Goal: Obtain resource: Obtain resource

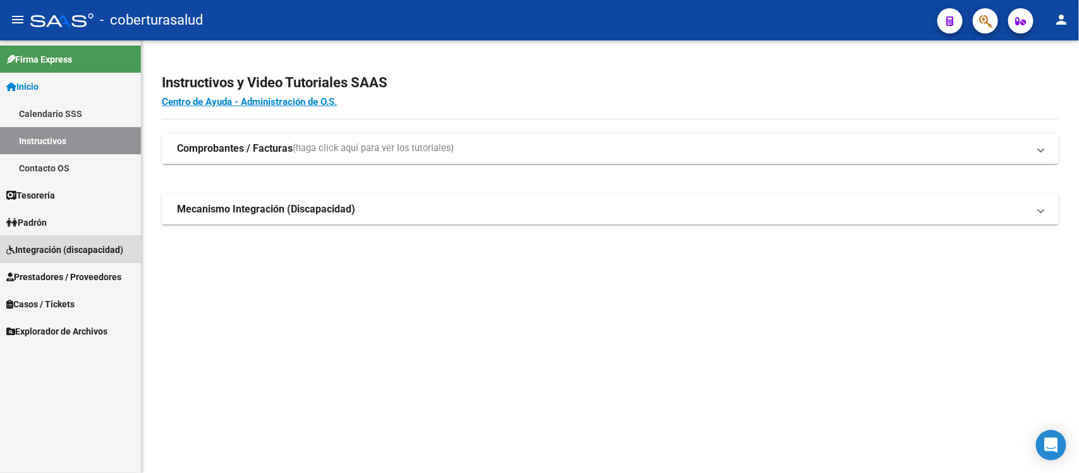
click at [45, 240] on link "Integración (discapacidad)" at bounding box center [70, 249] width 141 height 27
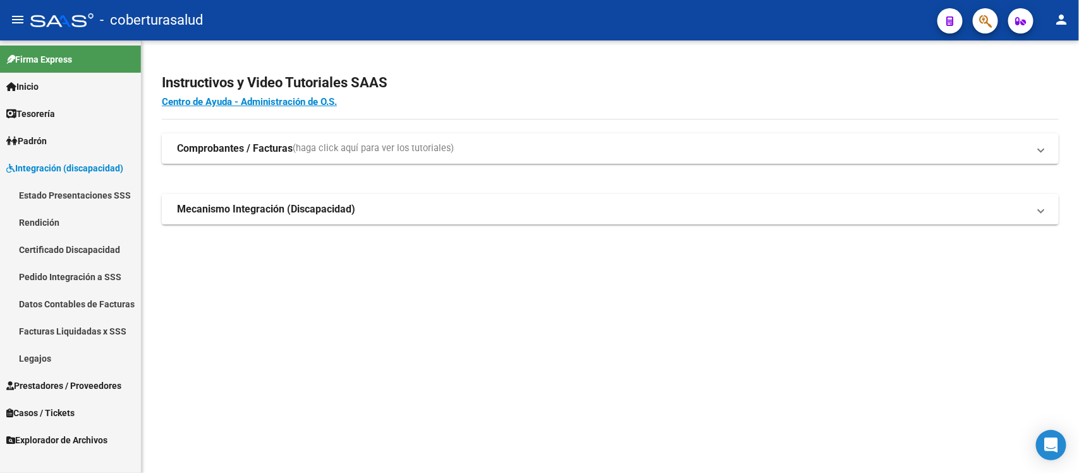
click at [79, 195] on link "Estado Presentaciones SSS" at bounding box center [70, 194] width 141 height 27
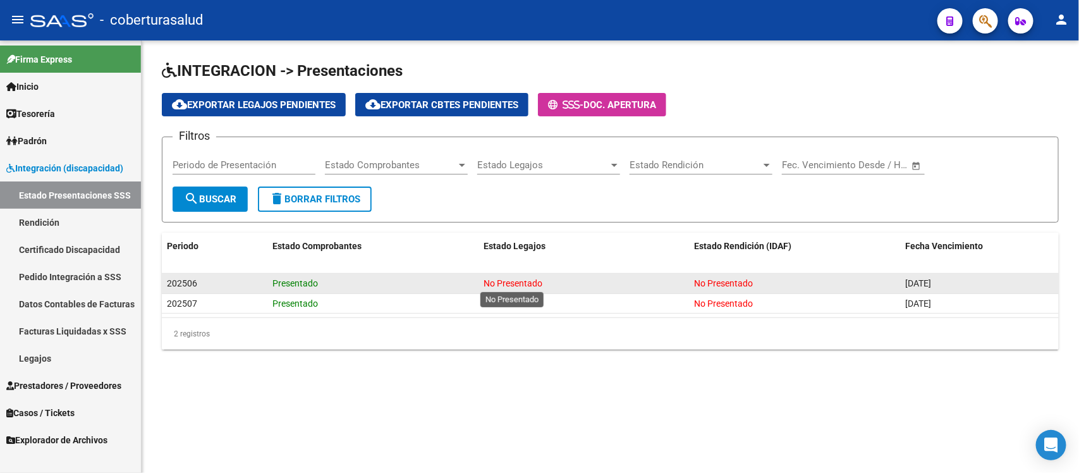
click at [495, 282] on span "No Presentado" at bounding box center [512, 283] width 59 height 10
drag, startPoint x: 475, startPoint y: 281, endPoint x: 577, endPoint y: 288, distance: 102.6
click at [522, 288] on div "202506 Presentado No Presentado No Presentado [DATE]" at bounding box center [610, 284] width 897 height 20
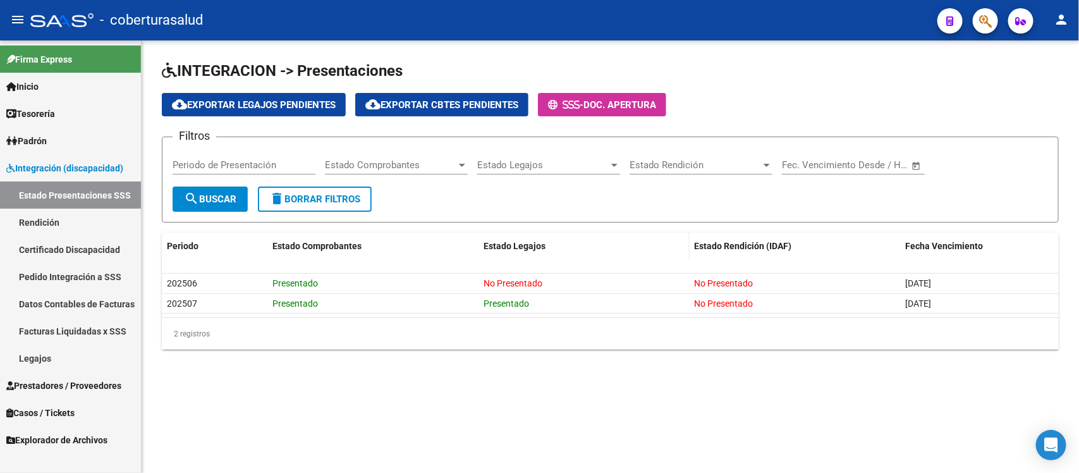
click at [604, 241] on div "Estado Legajos" at bounding box center [583, 246] width 201 height 15
click at [260, 102] on span "cloud_download Exportar Legajos Pendientes" at bounding box center [254, 104] width 164 height 11
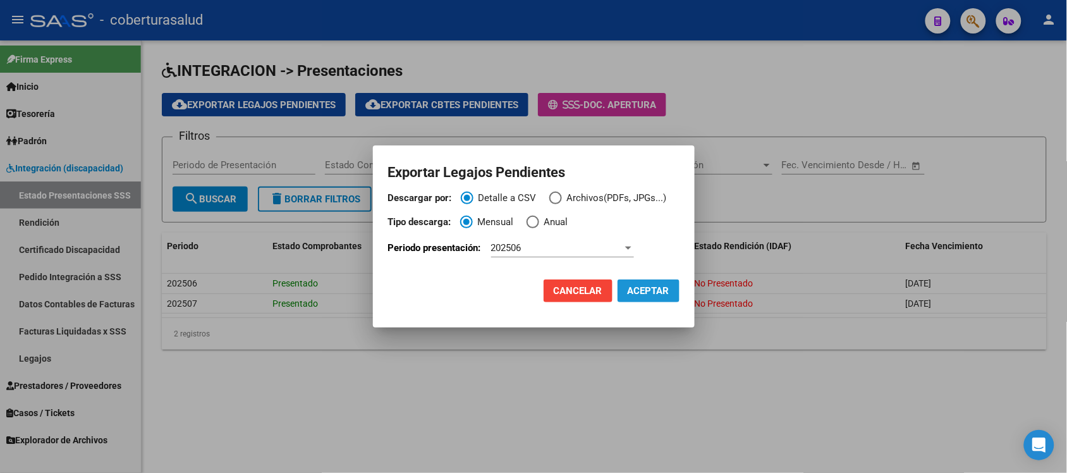
click at [634, 288] on span "ACEPTAR" at bounding box center [648, 290] width 42 height 11
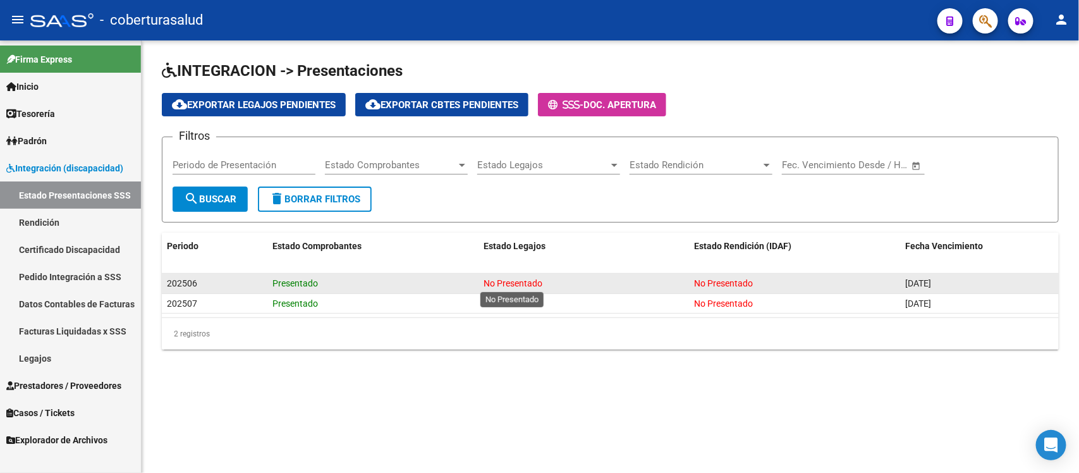
drag, startPoint x: 487, startPoint y: 279, endPoint x: 566, endPoint y: 276, distance: 79.7
click at [557, 278] on div "No Presentado" at bounding box center [583, 283] width 201 height 15
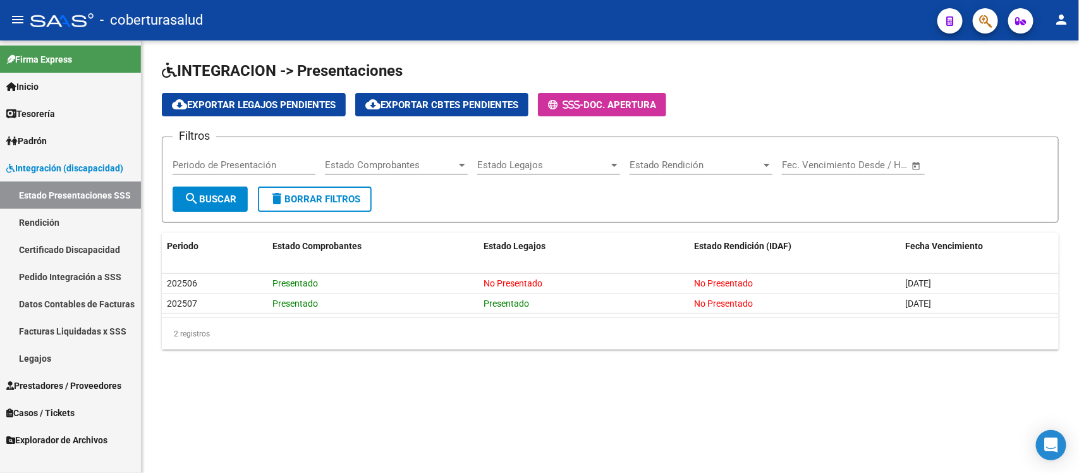
click at [572, 362] on div "INTEGRACION -> Presentaciones cloud_download Exportar Legajos Pendientes cloud_…" at bounding box center [610, 214] width 937 height 349
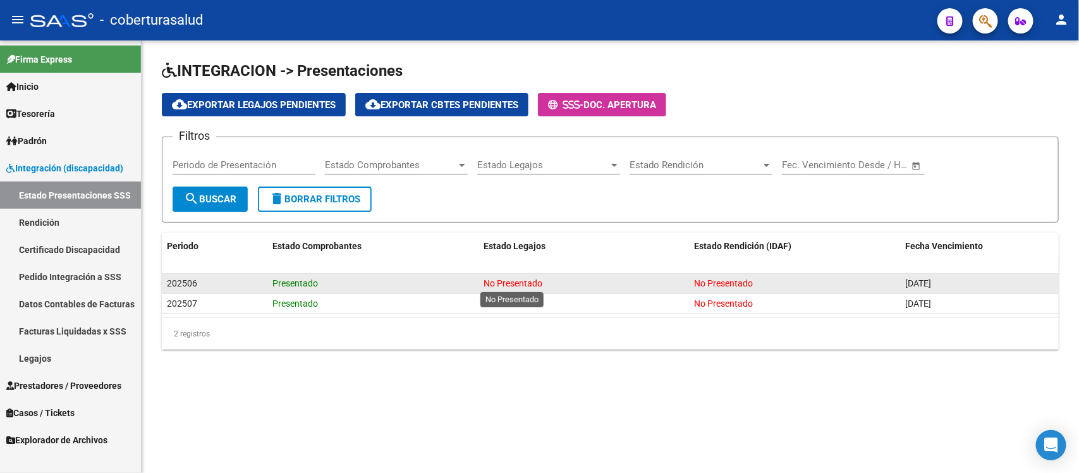
drag, startPoint x: 560, startPoint y: 276, endPoint x: 446, endPoint y: 286, distance: 114.1
click at [449, 282] on div "202506 Presentado No Presentado No Presentado [DATE]" at bounding box center [610, 284] width 897 height 20
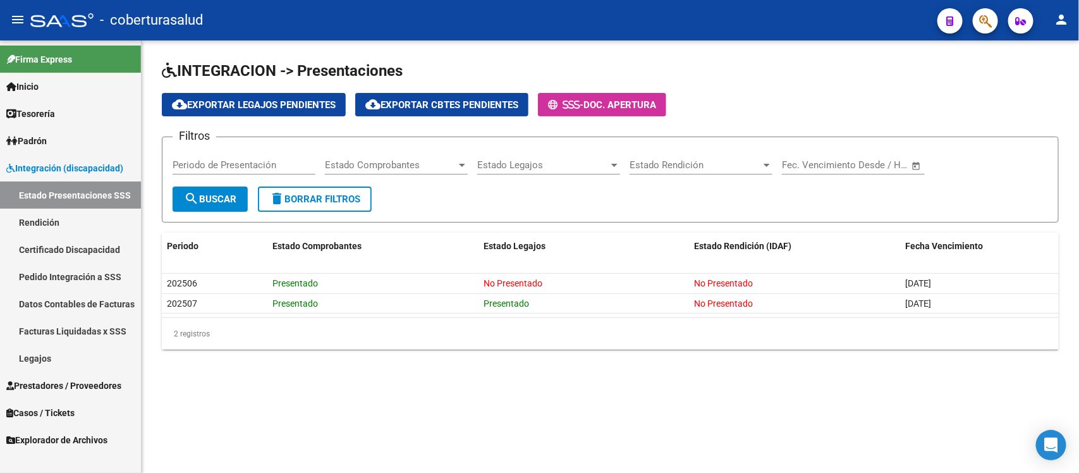
click at [485, 371] on div "INTEGRACION -> Presentaciones cloud_download Exportar Legajos Pendientes cloud_…" at bounding box center [610, 214] width 937 height 349
click at [930, 314] on datatable-body "202506 Presentado No Presentado No Presentado [DATE] 202507 Presentado Presenta…" at bounding box center [610, 296] width 897 height 44
